Goal: Task Accomplishment & Management: Complete application form

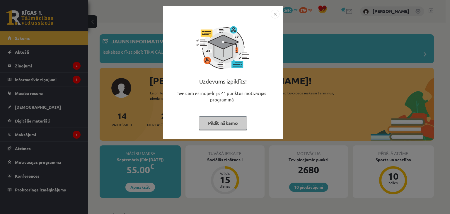
drag, startPoint x: 271, startPoint y: 12, endPoint x: 258, endPoint y: 23, distance: 17.9
click at [271, 12] on img "Close" at bounding box center [275, 14] width 9 height 9
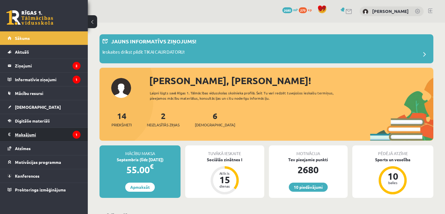
click at [42, 134] on legend "Maksājumi 1" at bounding box center [48, 134] width 66 height 13
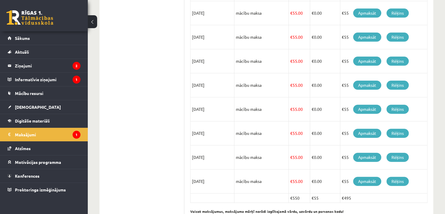
scroll to position [54, 0]
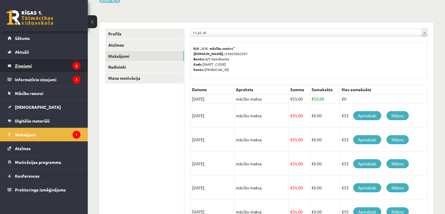
click at [60, 66] on legend "Ziņojumi 2" at bounding box center [48, 65] width 66 height 13
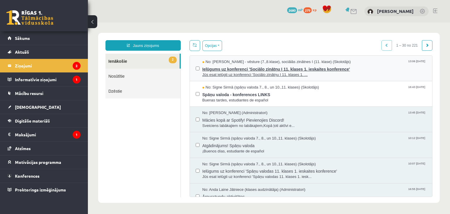
click at [232, 74] on span "Jūs esat ielūgti uz konferenci 'Sociālo zinātņu I 11. klases 1. ..." at bounding box center [314, 75] width 224 height 6
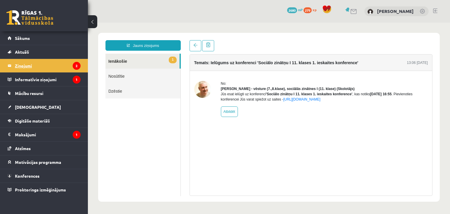
click at [37, 66] on legend "Ziņojumi 2" at bounding box center [48, 65] width 66 height 13
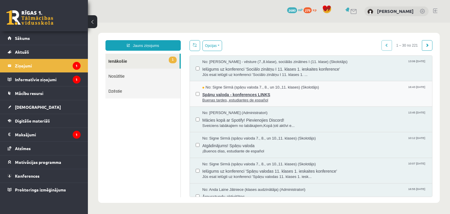
click at [237, 92] on span "Spāņu valoda - konferences LINKS" at bounding box center [314, 93] width 224 height 7
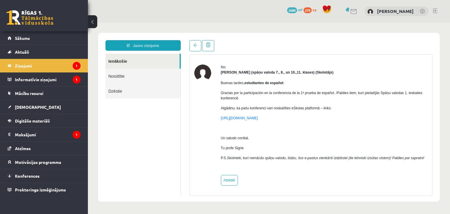
scroll to position [21, 0]
click at [51, 74] on legend "Informatīvie ziņojumi 1" at bounding box center [48, 79] width 66 height 13
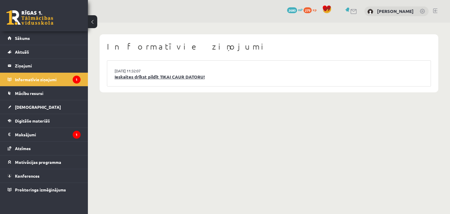
click at [174, 80] on link "Ieskaites drīkst pildīt TIKAI CAUR DATORU!" at bounding box center [269, 77] width 309 height 7
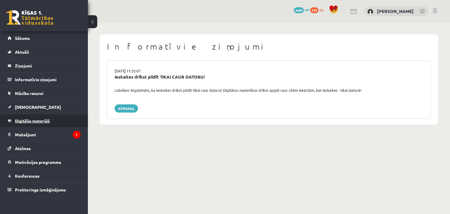
click at [46, 119] on span "Digitālie materiāli" at bounding box center [32, 120] width 35 height 5
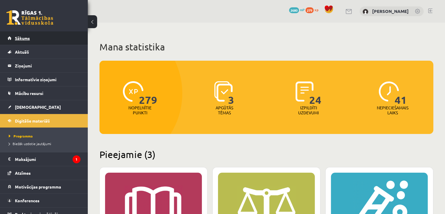
click at [22, 40] on span "Sākums" at bounding box center [22, 37] width 15 height 5
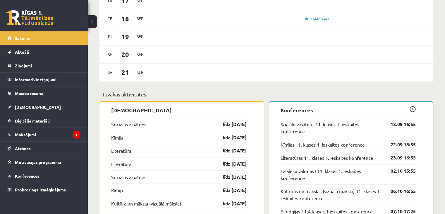
scroll to position [439, 0]
click at [35, 105] on link "[DEMOGRAPHIC_DATA]" at bounding box center [44, 106] width 73 height 13
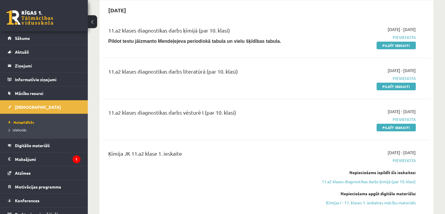
scroll to position [59, 0]
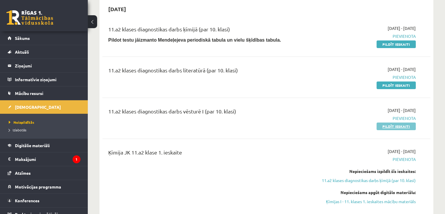
click at [400, 125] on link "Pildīt ieskaiti" at bounding box center [396, 126] width 39 height 8
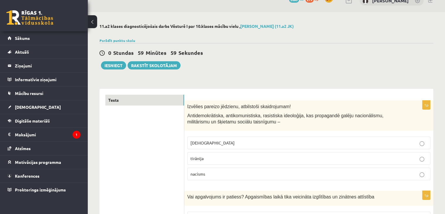
scroll to position [29, 0]
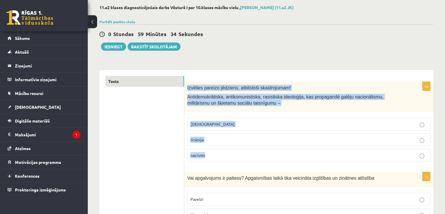
drag, startPoint x: 187, startPoint y: 86, endPoint x: 215, endPoint y: 153, distance: 72.3
click at [215, 153] on div "1p Izvēlies pareizo jēdzienu, atbilstoši skaidrojumam! Antidemokrātiska, antiko…" at bounding box center [308, 124] width 249 height 84
copy div "Izvēlies pareizo jēdzienu, atbilstoši skaidrojumam! Antidemokrātiska, antikomun…"
click at [194, 124] on span "[DEMOGRAPHIC_DATA]" at bounding box center [213, 123] width 44 height 5
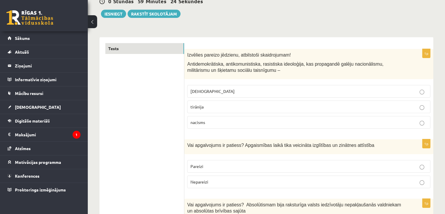
scroll to position [88, 0]
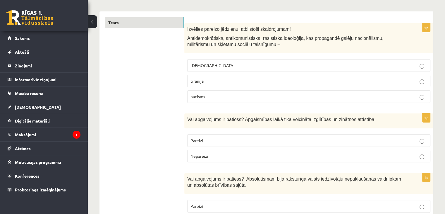
click at [201, 141] on span "Pareizi" at bounding box center [197, 140] width 13 height 5
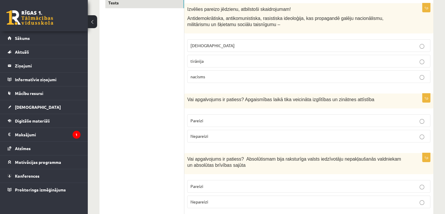
scroll to position [176, 0]
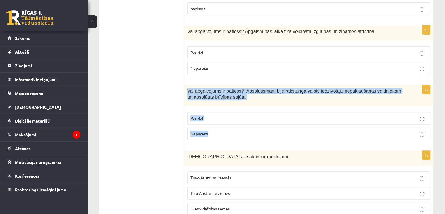
drag, startPoint x: 186, startPoint y: 87, endPoint x: 213, endPoint y: 127, distance: 48.4
click at [213, 127] on div "1p Vai apgalvojums ir patiess? Absolūtismam bija raksturīga valsts iedzīvotāju …" at bounding box center [308, 115] width 249 height 60
copy div "Vai apgalvojums ir patiess? Absolūtismam bija raksturīga valsts iedzīvotāju nep…"
click at [209, 135] on p "Nepareizi" at bounding box center [309, 134] width 237 height 6
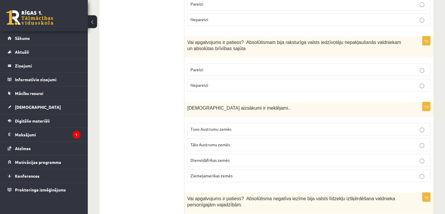
scroll to position [234, 0]
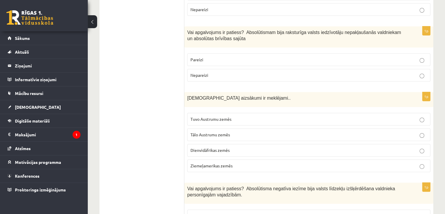
click at [194, 117] on span "Tuvo Austrumu zemēs" at bounding box center [211, 118] width 41 height 5
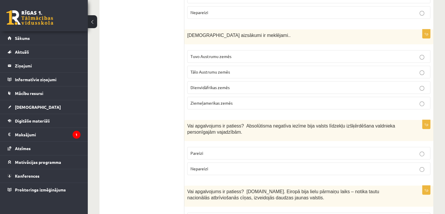
scroll to position [322, 0]
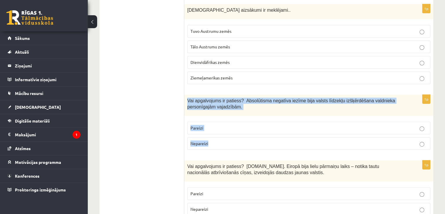
drag, startPoint x: 184, startPoint y: 100, endPoint x: 218, endPoint y: 140, distance: 52.8
click at [218, 140] on div "1p Vai apgalvojums ir patiess? Absolūtisma negatīva iezīme bija valsts līdzekļu…" at bounding box center [308, 125] width 249 height 60
copy div "Vai apgalvojums ir patiess? Absolūtisma negatīva iezīme bija valsts līdzekļu iz…"
click at [216, 131] on label "Pareizi" at bounding box center [308, 128] width 243 height 13
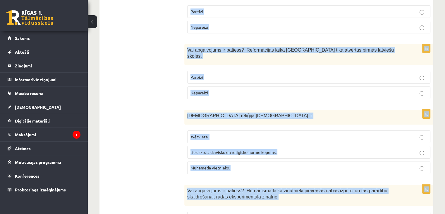
scroll to position [2002, 0]
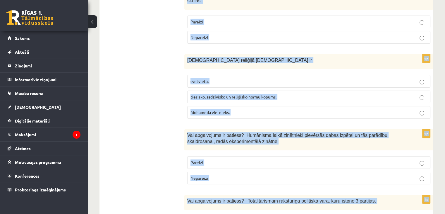
drag, startPoint x: 187, startPoint y: 105, endPoint x: 216, endPoint y: 182, distance: 81.5
copy form "Vai apgalvojums ir patiess? 19.gs. Eiropā bija lielu pārmaiņu laiks – notika ta…"
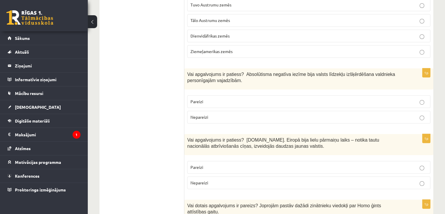
scroll to position [392, 0]
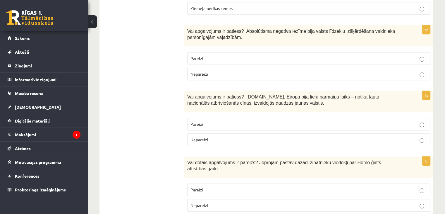
click at [207, 123] on p "Pareizi" at bounding box center [309, 124] width 237 height 6
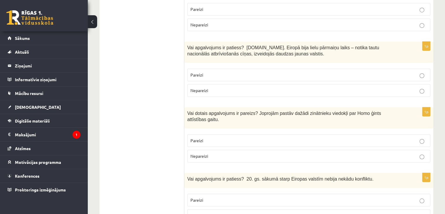
scroll to position [450, 0]
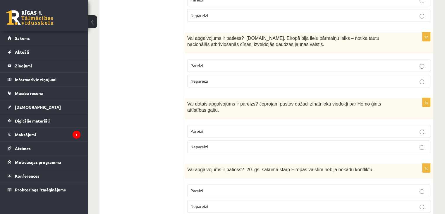
click at [202, 125] on label "Pareizi" at bounding box center [308, 131] width 243 height 13
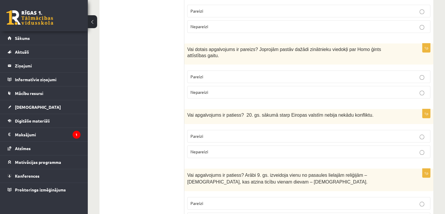
scroll to position [509, 0]
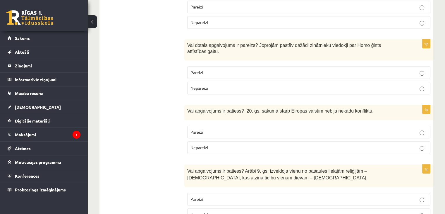
click at [203, 145] on span "Nepareizi" at bounding box center [200, 147] width 18 height 5
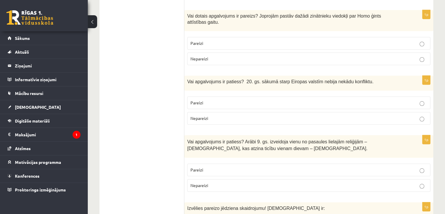
click at [226, 182] on p "Nepareizi" at bounding box center [309, 185] width 237 height 6
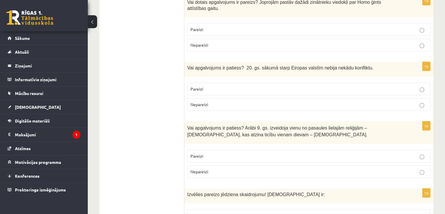
scroll to position [597, 0]
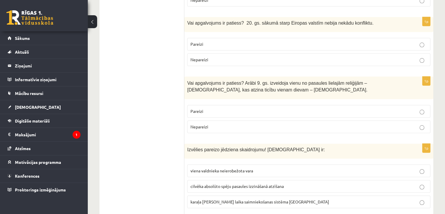
click at [208, 168] on span "viena valdnieka neierobežota vara" at bounding box center [222, 170] width 63 height 5
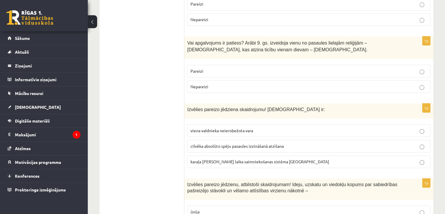
scroll to position [684, 0]
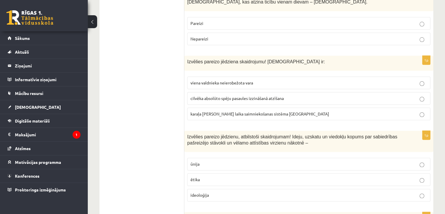
click at [206, 192] on span "ideoloģija" at bounding box center [200, 194] width 18 height 5
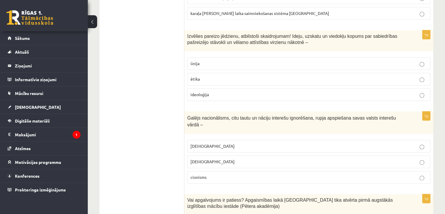
scroll to position [802, 0]
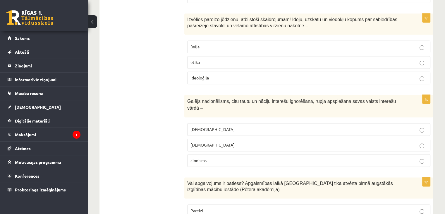
click at [207, 120] on fieldset "šovinisms nacionālisms cionisms" at bounding box center [308, 144] width 243 height 48
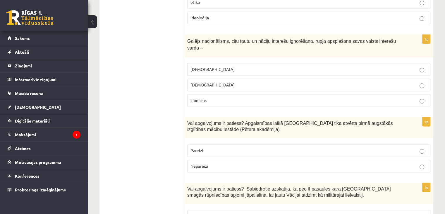
scroll to position [860, 0]
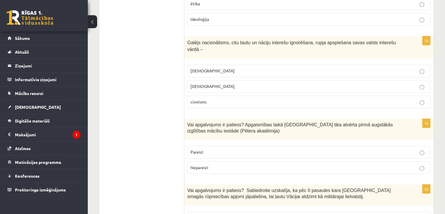
click at [200, 68] on span "šovinisms" at bounding box center [213, 70] width 44 height 5
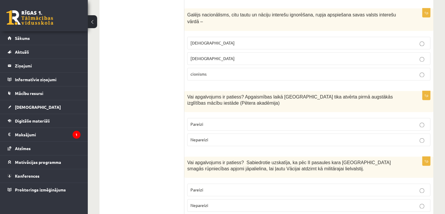
scroll to position [889, 0]
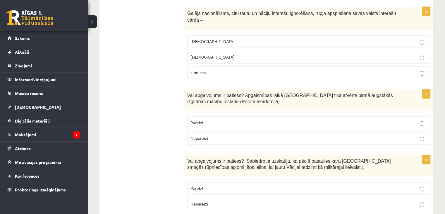
click at [206, 116] on label "Pareizi" at bounding box center [308, 122] width 243 height 13
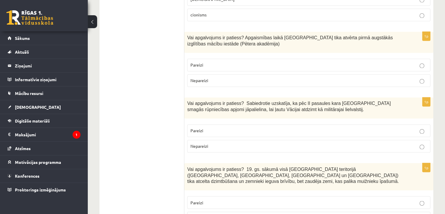
scroll to position [948, 0]
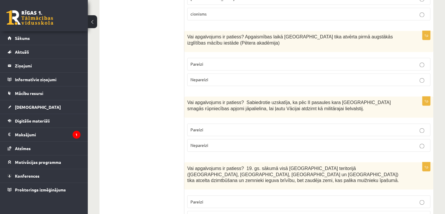
click at [215, 127] on p "Pareizi" at bounding box center [309, 130] width 237 height 6
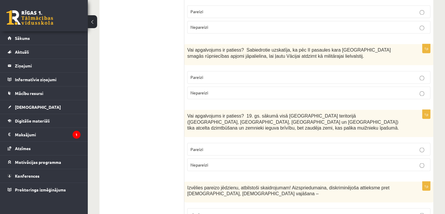
scroll to position [1007, 0]
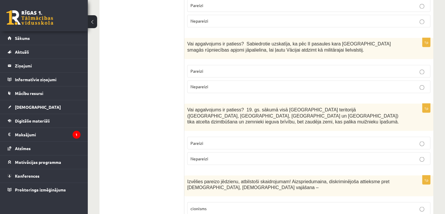
click at [199, 152] on label "Nepareizi" at bounding box center [308, 158] width 243 height 13
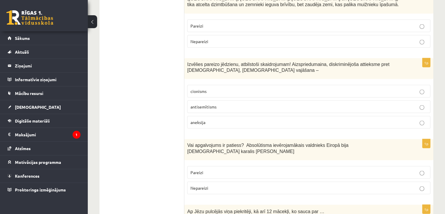
scroll to position [1124, 0]
click at [208, 103] on p "antisemītisms" at bounding box center [309, 106] width 237 height 6
click at [214, 166] on label "Pareizi" at bounding box center [308, 172] width 243 height 13
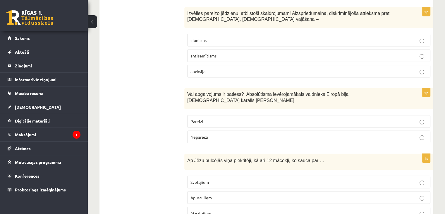
scroll to position [1182, 0]
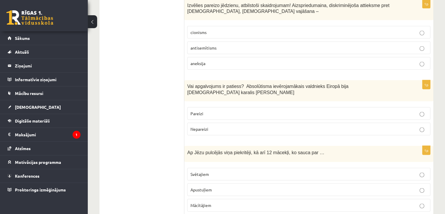
click at [203, 187] on p "Apustuļiem" at bounding box center [309, 190] width 237 height 6
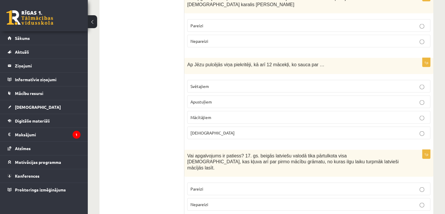
click at [206, 186] on p "Pareizi" at bounding box center [309, 189] width 237 height 6
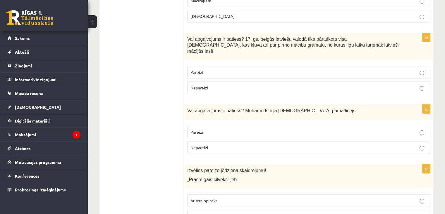
scroll to position [1387, 0]
click at [211, 141] on label "Nepareizi" at bounding box center [308, 147] width 243 height 13
click at [201, 129] on span "Pareizi" at bounding box center [197, 131] width 13 height 5
click at [229, 81] on label "Nepareizi" at bounding box center [308, 87] width 243 height 13
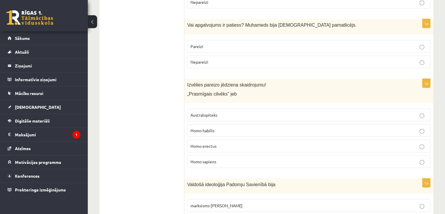
scroll to position [1475, 0]
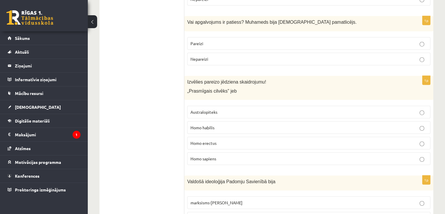
click at [212, 125] on span "Homo habilis" at bounding box center [203, 127] width 24 height 5
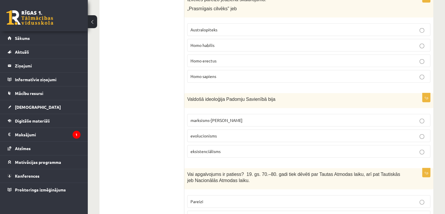
scroll to position [1563, 0]
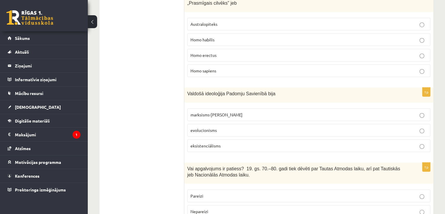
click at [219, 112] on p "marksisms-ļeņinisms" at bounding box center [309, 115] width 237 height 6
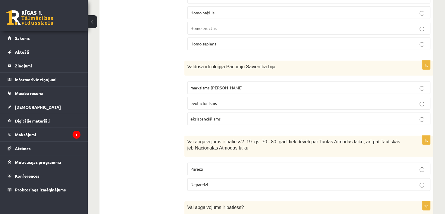
scroll to position [1592, 0]
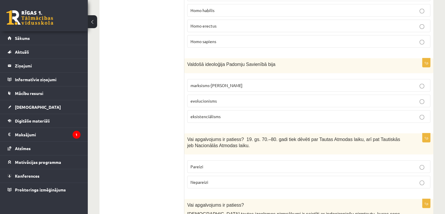
click at [216, 163] on p "Pareizi" at bounding box center [309, 166] width 237 height 6
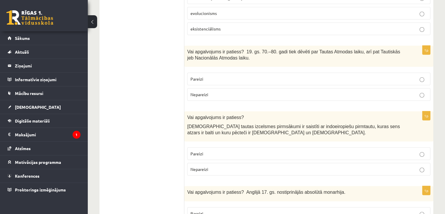
scroll to position [1680, 0]
click at [204, 150] on p "Pareizi" at bounding box center [309, 153] width 237 height 6
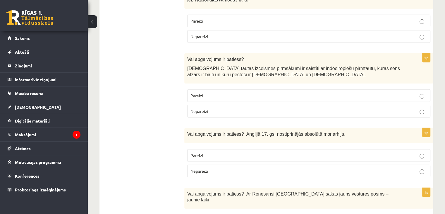
scroll to position [1739, 0]
click at [212, 167] on p "Nepareizi" at bounding box center [309, 170] width 237 height 6
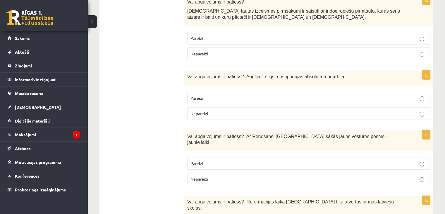
scroll to position [1797, 0]
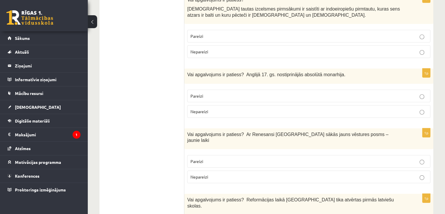
click at [209, 158] on p "Pareizi" at bounding box center [309, 161] width 237 height 6
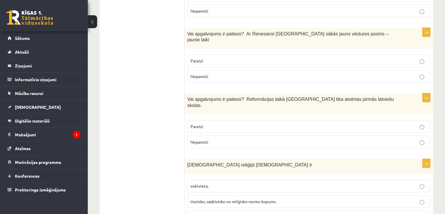
scroll to position [1914, 0]
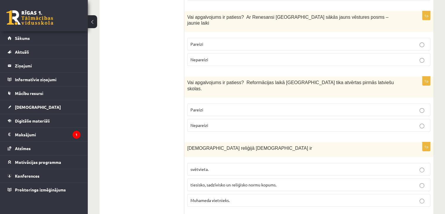
click at [218, 182] on span "tiesisko, sadzīvisko un reliģisko normu kopums." at bounding box center [234, 184] width 86 height 5
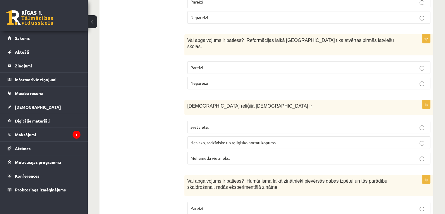
scroll to position [1973, 0]
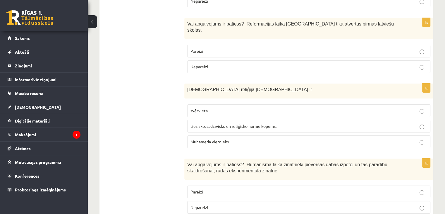
drag, startPoint x: 199, startPoint y: 89, endPoint x: 199, endPoint y: 85, distance: 4.4
click at [199, 139] on p "Muhameda vietnieks." at bounding box center [309, 142] width 237 height 6
click at [200, 104] on label "svētvieta." at bounding box center [308, 110] width 243 height 13
click at [201, 189] on span "Pareizi" at bounding box center [197, 191] width 13 height 5
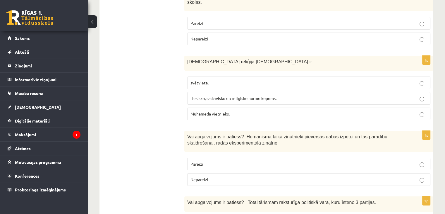
scroll to position [2002, 0]
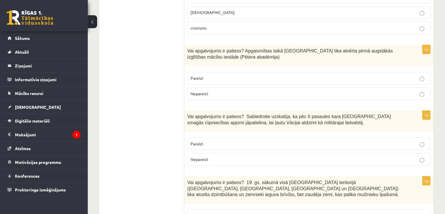
scroll to position [0, 0]
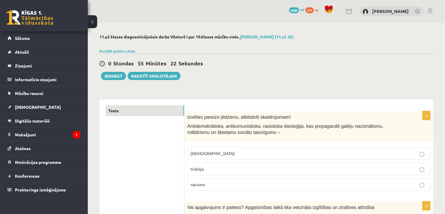
drag, startPoint x: 197, startPoint y: 149, endPoint x: 175, endPoint y: -25, distance: 175.6
click at [108, 74] on button "Iesniegt" at bounding box center [113, 76] width 25 height 8
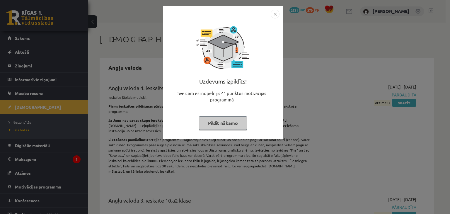
click at [272, 16] on img "Close" at bounding box center [275, 14] width 9 height 9
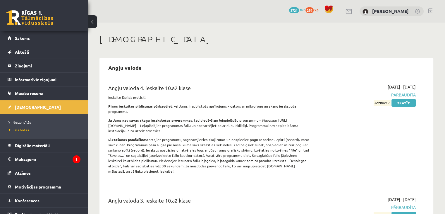
click at [57, 105] on link "[DEMOGRAPHIC_DATA]" at bounding box center [44, 106] width 73 height 13
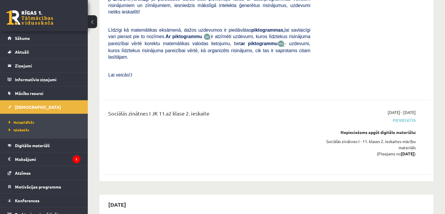
scroll to position [1816, 0]
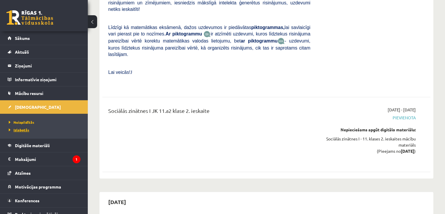
click at [20, 128] on span "Izlabotās" at bounding box center [19, 129] width 20 height 5
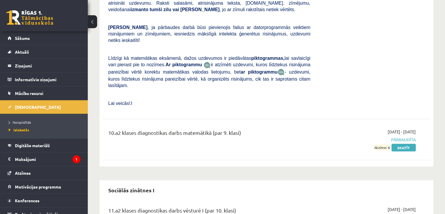
scroll to position [3388, 0]
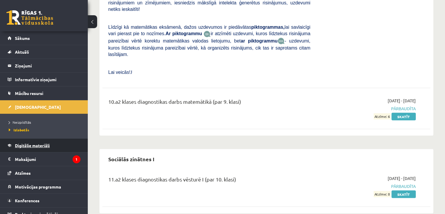
click at [30, 145] on span "Digitālie materiāli" at bounding box center [32, 145] width 35 height 5
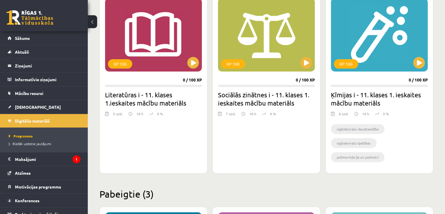
scroll to position [154, 0]
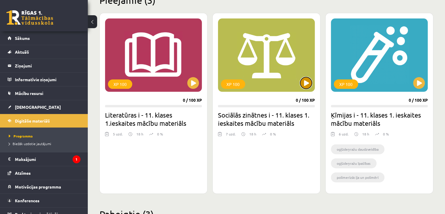
click at [303, 83] on button at bounding box center [306, 83] width 12 height 12
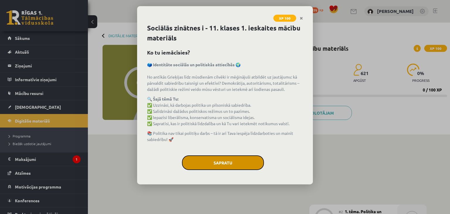
click at [246, 163] on button "Sapratu" at bounding box center [223, 162] width 82 height 15
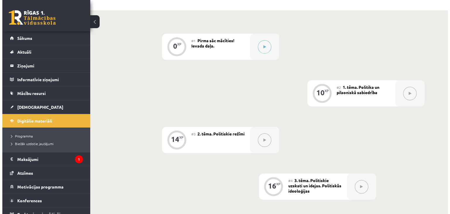
scroll to position [88, 0]
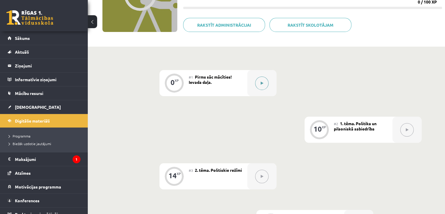
click at [262, 83] on icon at bounding box center [262, 83] width 3 height 4
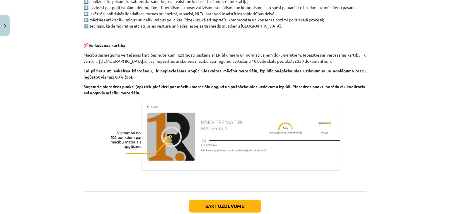
scroll to position [374, 0]
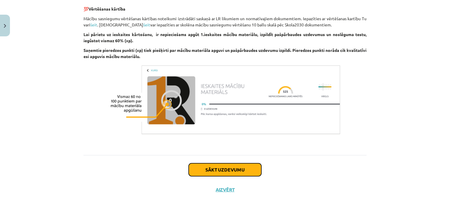
click at [211, 170] on button "Sākt uzdevumu" at bounding box center [225, 169] width 73 height 13
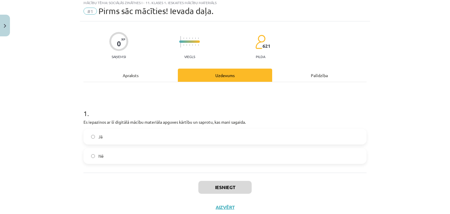
scroll to position [15, 0]
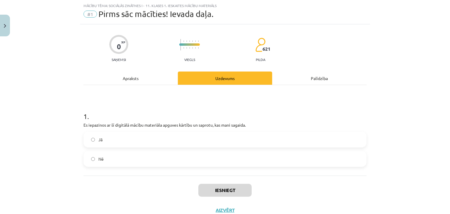
click at [188, 140] on label "Jā" at bounding box center [225, 139] width 282 height 15
click at [212, 187] on button "Iesniegt" at bounding box center [224, 190] width 53 height 13
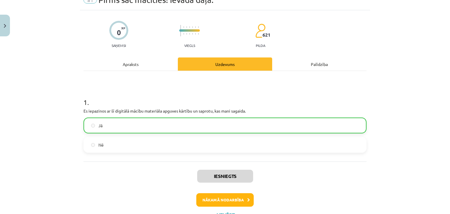
scroll to position [54, 0]
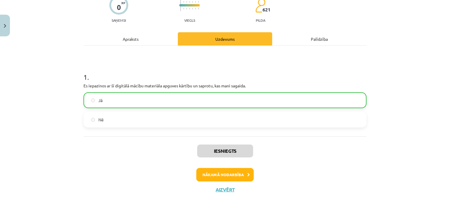
click at [216, 181] on div "Iesniegts Nākamā nodarbība Aizvērt" at bounding box center [224, 166] width 283 height 60
click at [216, 174] on button "Nākamā nodarbība" at bounding box center [224, 174] width 57 height 13
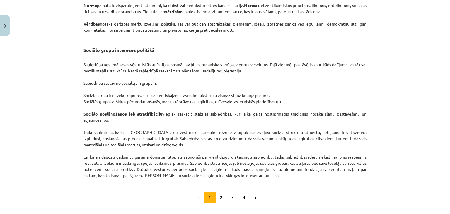
scroll to position [917, 0]
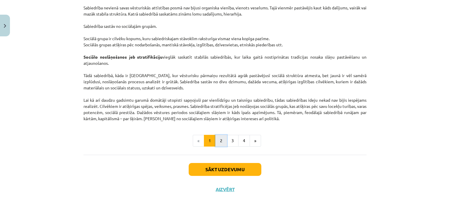
click at [221, 139] on button "2" at bounding box center [221, 141] width 12 height 12
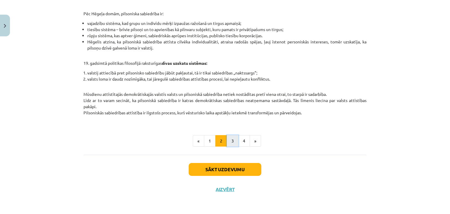
click at [229, 141] on button "3" at bounding box center [233, 141] width 12 height 12
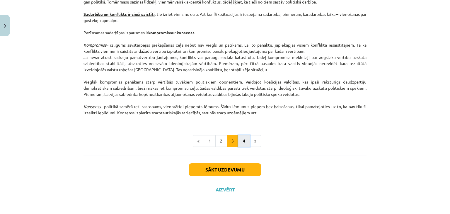
click at [241, 142] on button "4" at bounding box center [244, 141] width 12 height 12
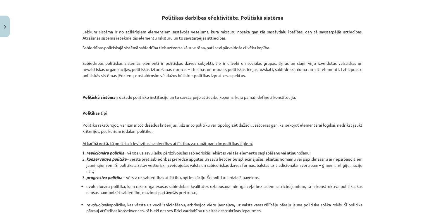
scroll to position [105, 0]
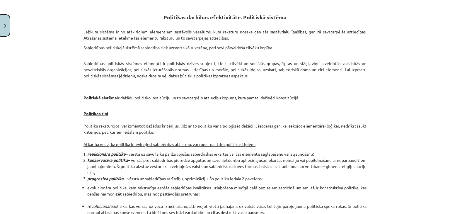
click at [8, 19] on button "Close" at bounding box center [5, 26] width 10 height 22
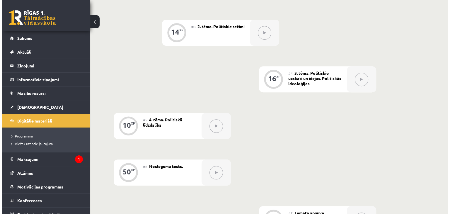
scroll to position [146, 0]
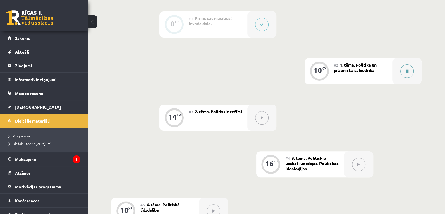
click at [412, 72] on button at bounding box center [407, 70] width 13 height 13
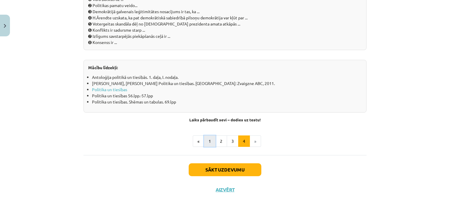
click at [209, 142] on button "1" at bounding box center [210, 141] width 12 height 12
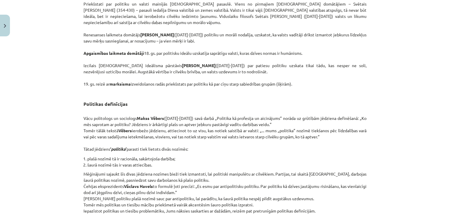
scroll to position [448, 0]
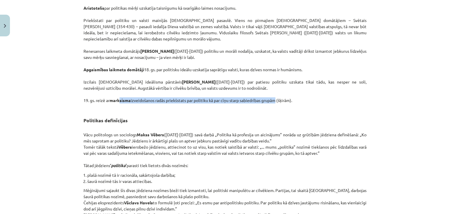
drag, startPoint x: 138, startPoint y: 106, endPoint x: 278, endPoint y: 104, distance: 139.4
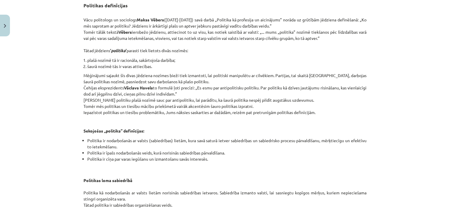
scroll to position [565, 0]
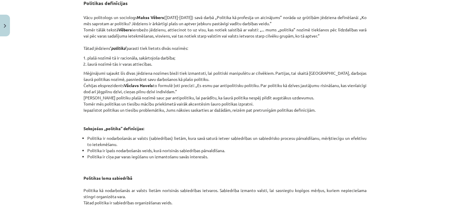
drag, startPoint x: 0, startPoint y: 0, endPoint x: 192, endPoint y: 80, distance: 207.5
click at [192, 80] on p "Mēģinājumi sajaukt šīs divas jēdziena nozīmes bieži tiek izmantoti, lai politis…" at bounding box center [224, 100] width 283 height 61
